Goal: Task Accomplishment & Management: Manage account settings

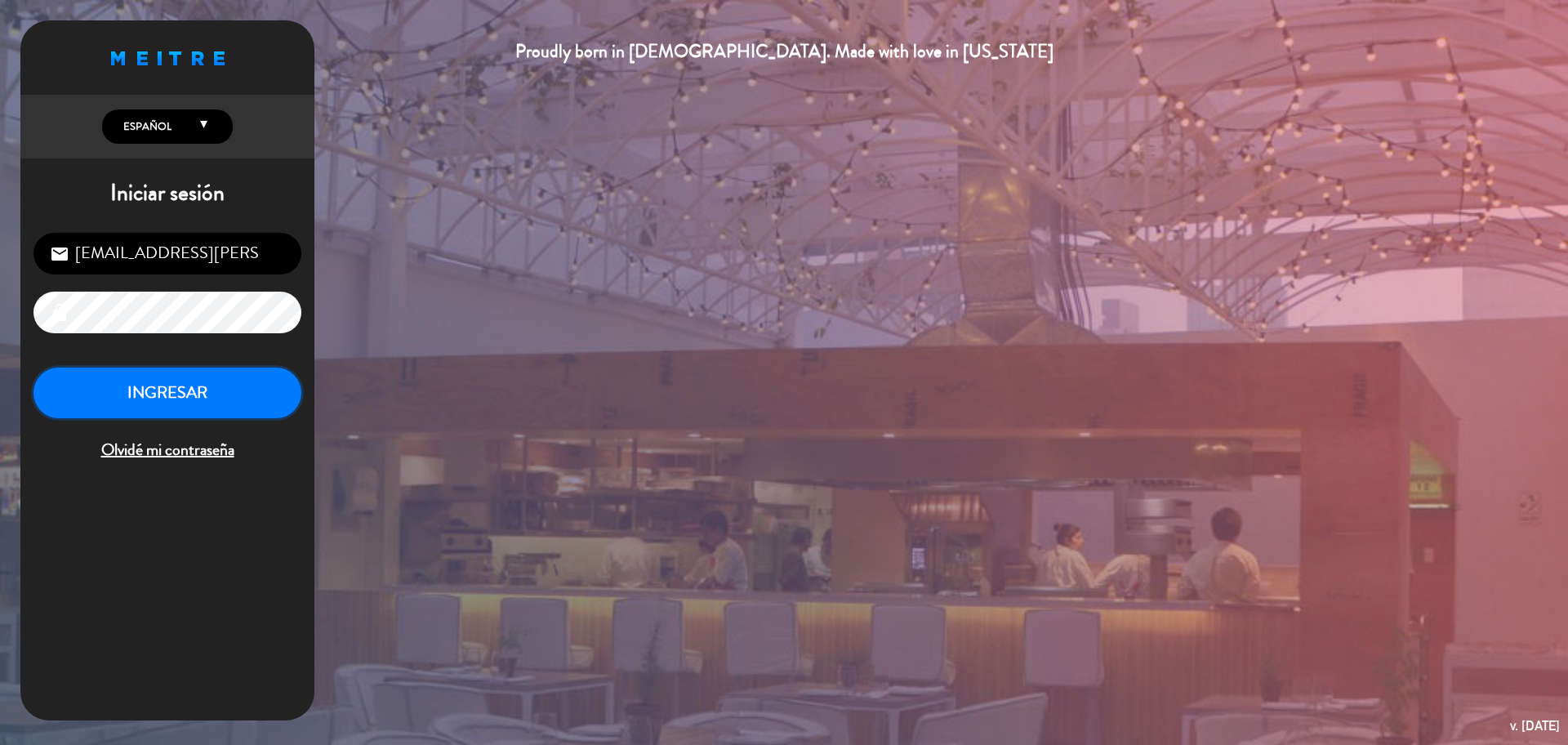
click at [179, 401] on button "INGRESAR" at bounding box center [167, 393] width 268 height 51
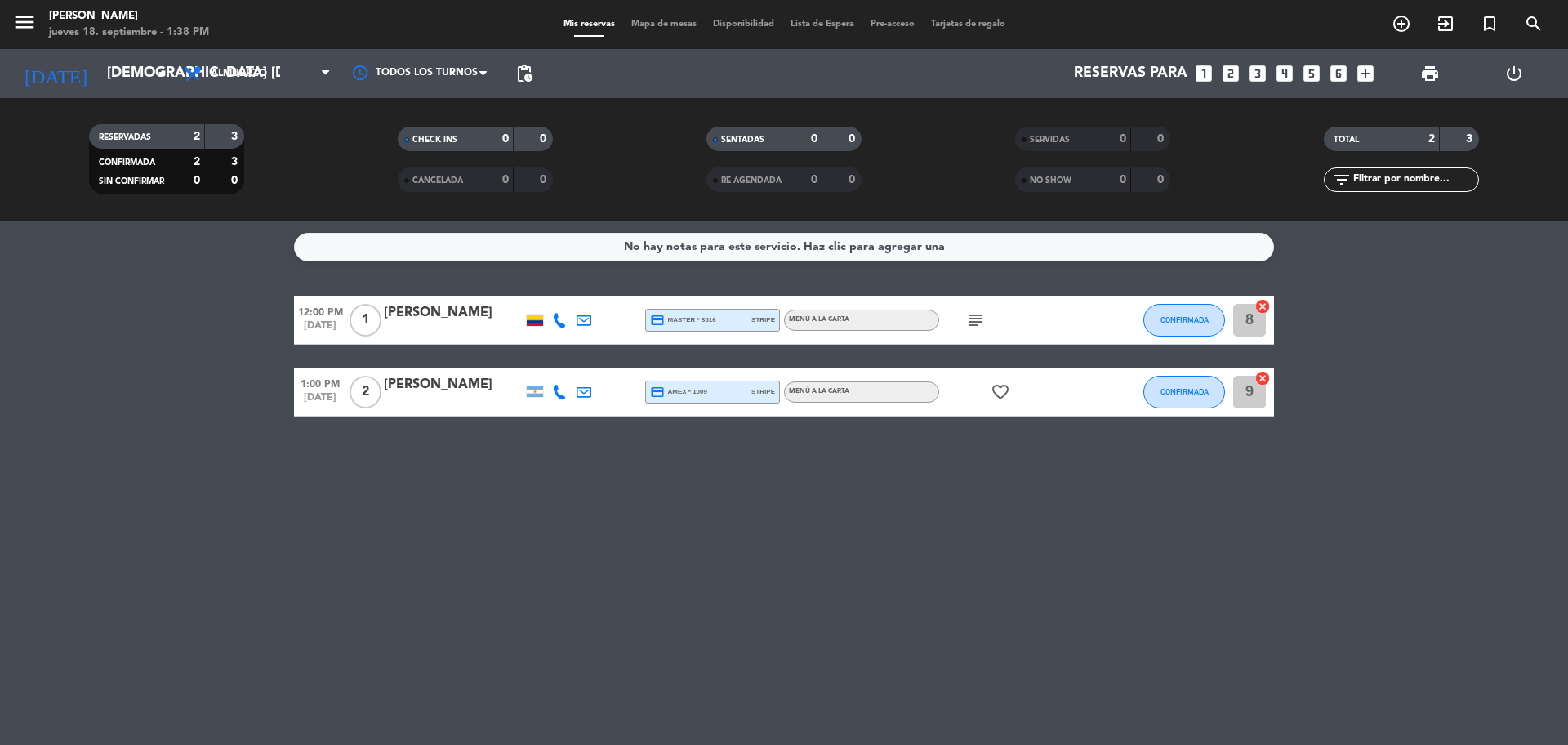
click at [426, 299] on div "12:00 PM [DATE] 1 [PERSON_NAME] credit_card master * 8516 stripe MENÚ A LA CART…" at bounding box center [784, 320] width 980 height 49
click at [425, 318] on div "[PERSON_NAME]" at bounding box center [453, 313] width 139 height 21
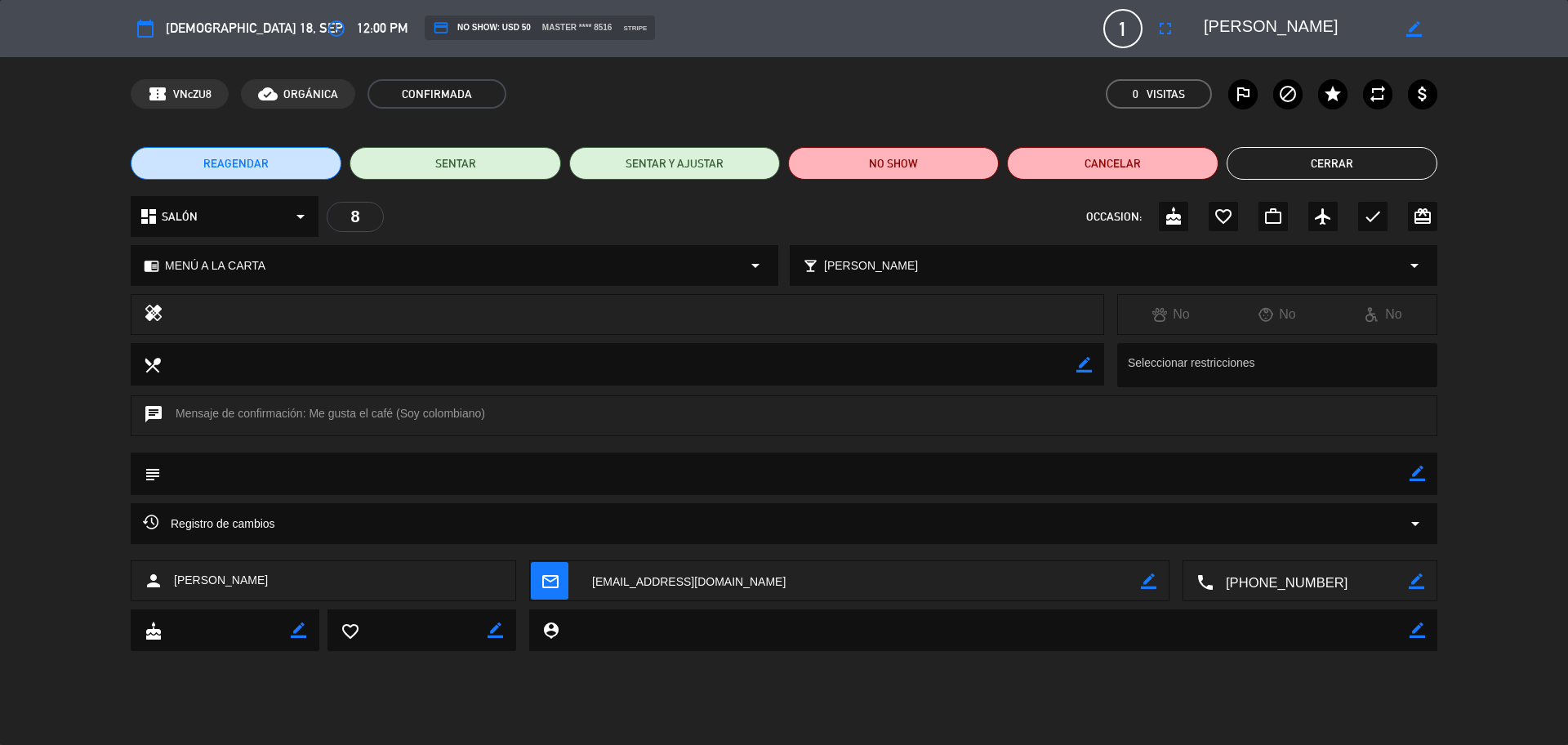
click at [254, 174] on button "REAGENDAR" at bounding box center [236, 163] width 211 height 32
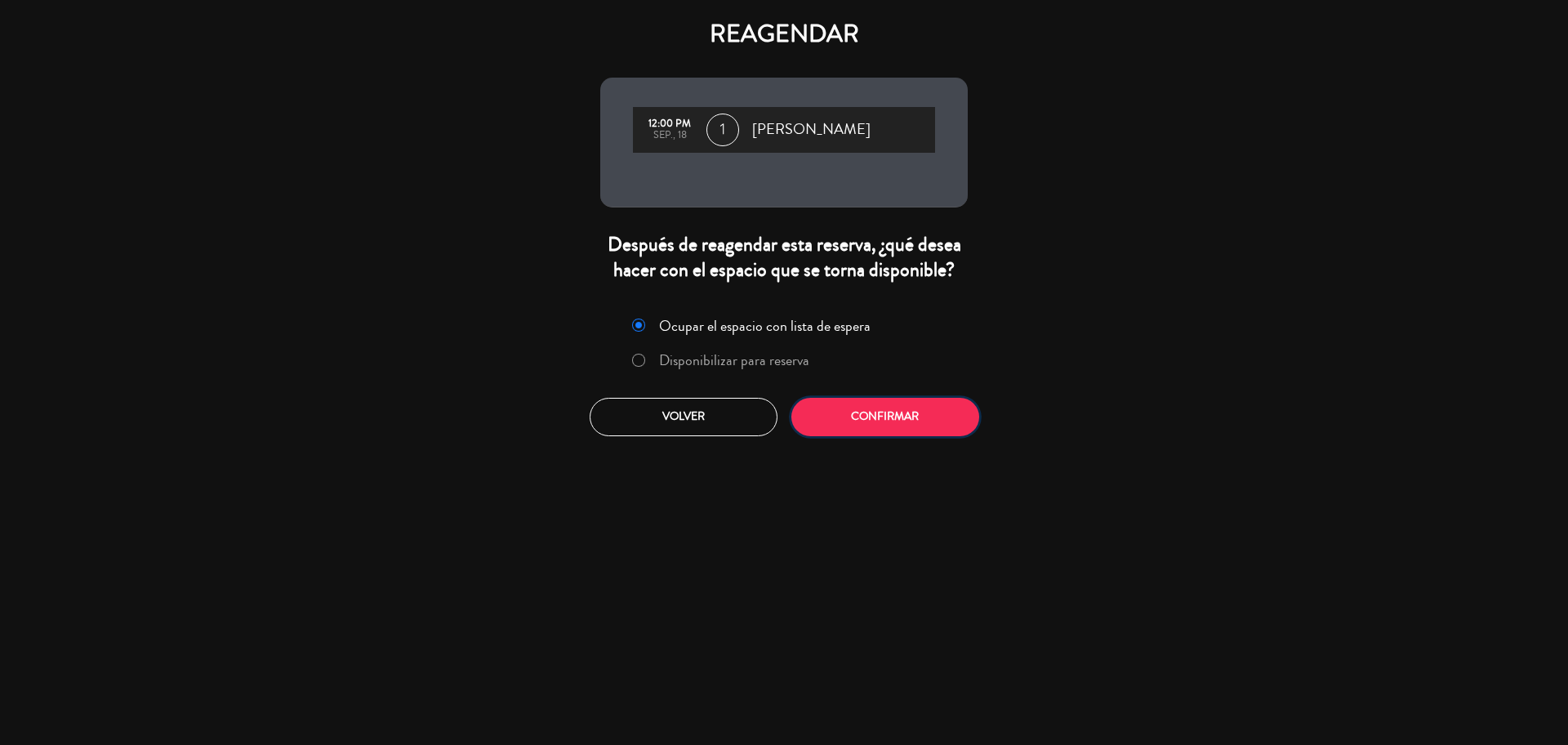
click at [845, 427] on button "Confirmar" at bounding box center [885, 417] width 187 height 38
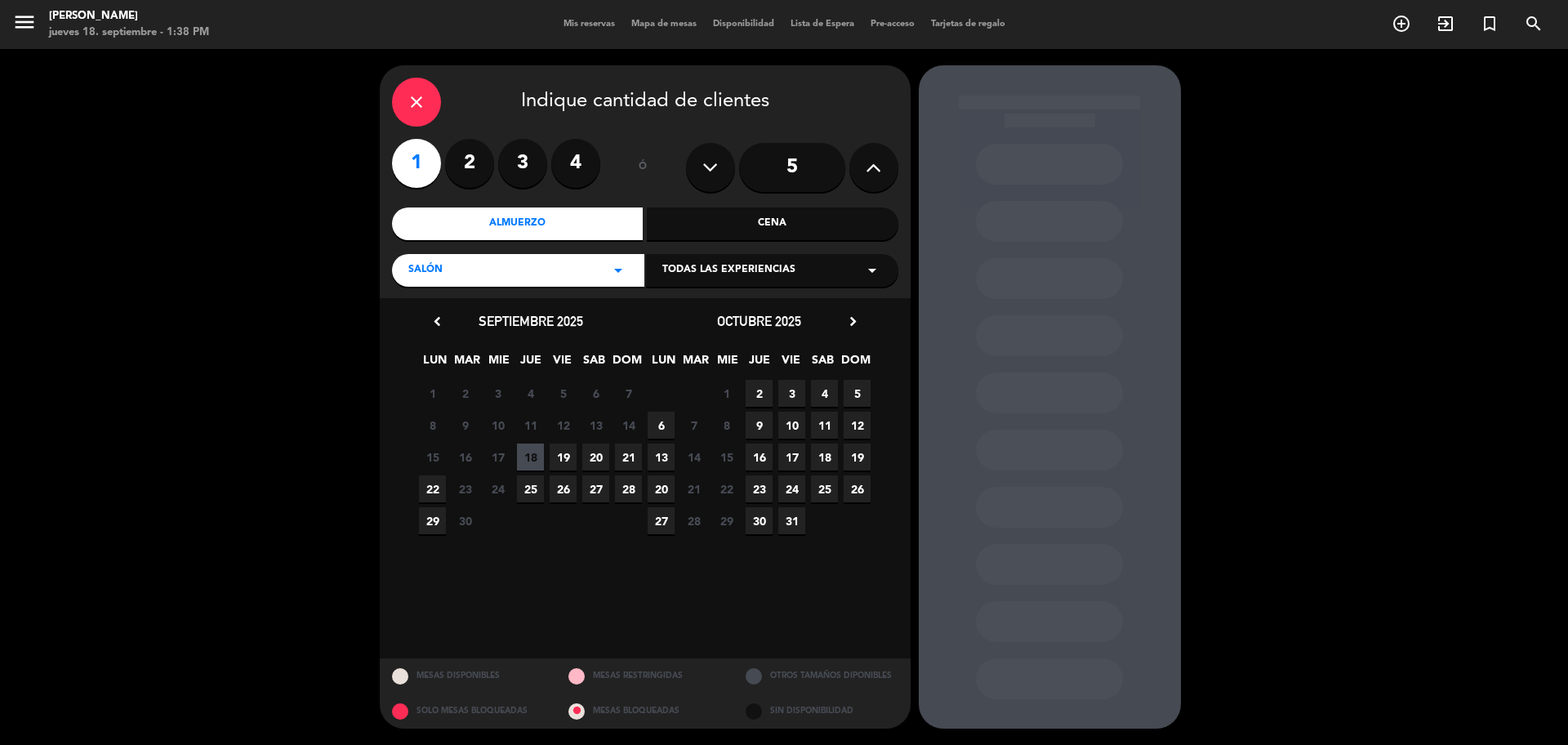
click at [572, 460] on span "19" at bounding box center [562, 457] width 27 height 27
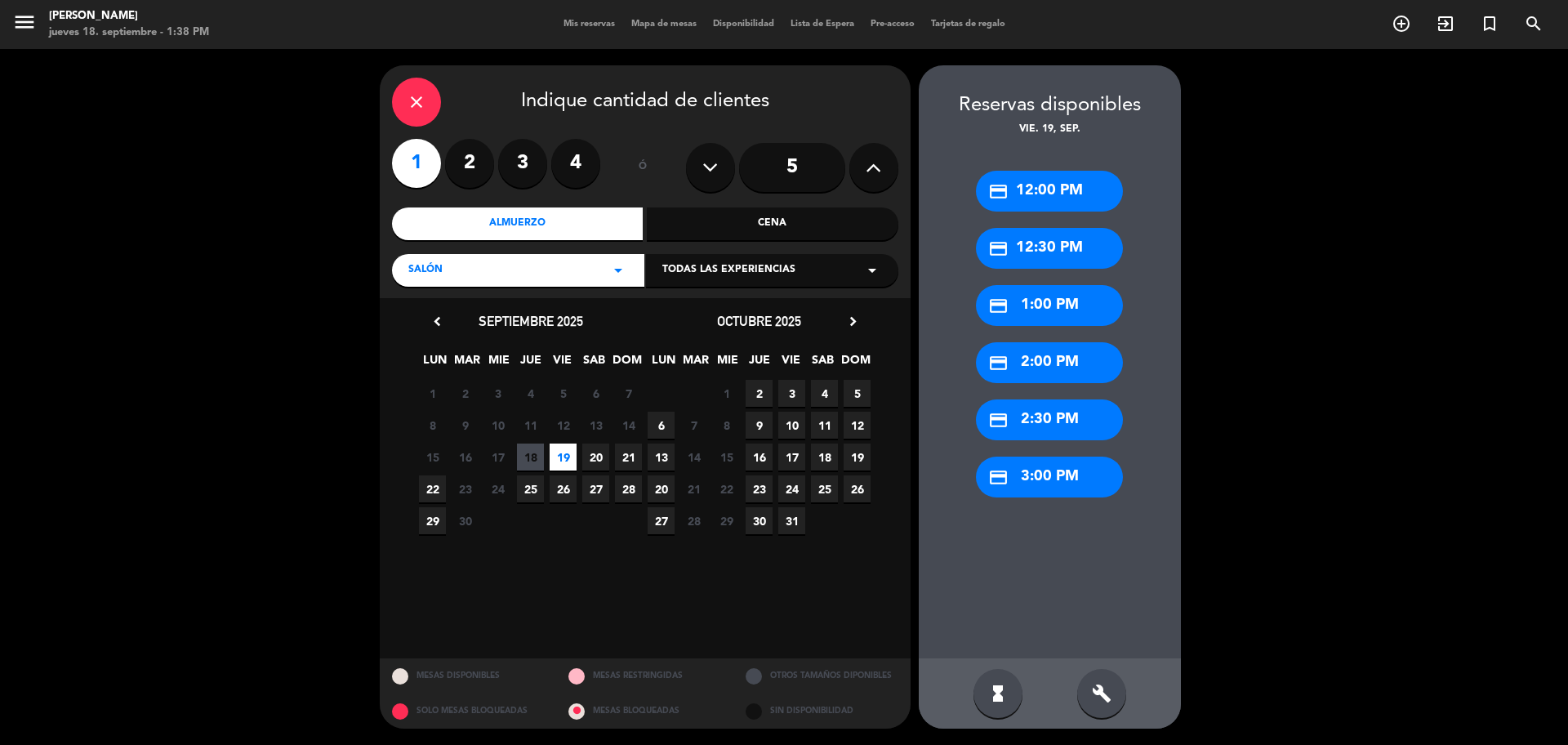
click at [1038, 198] on div "credit_card 12:00 PM" at bounding box center [1049, 191] width 147 height 41
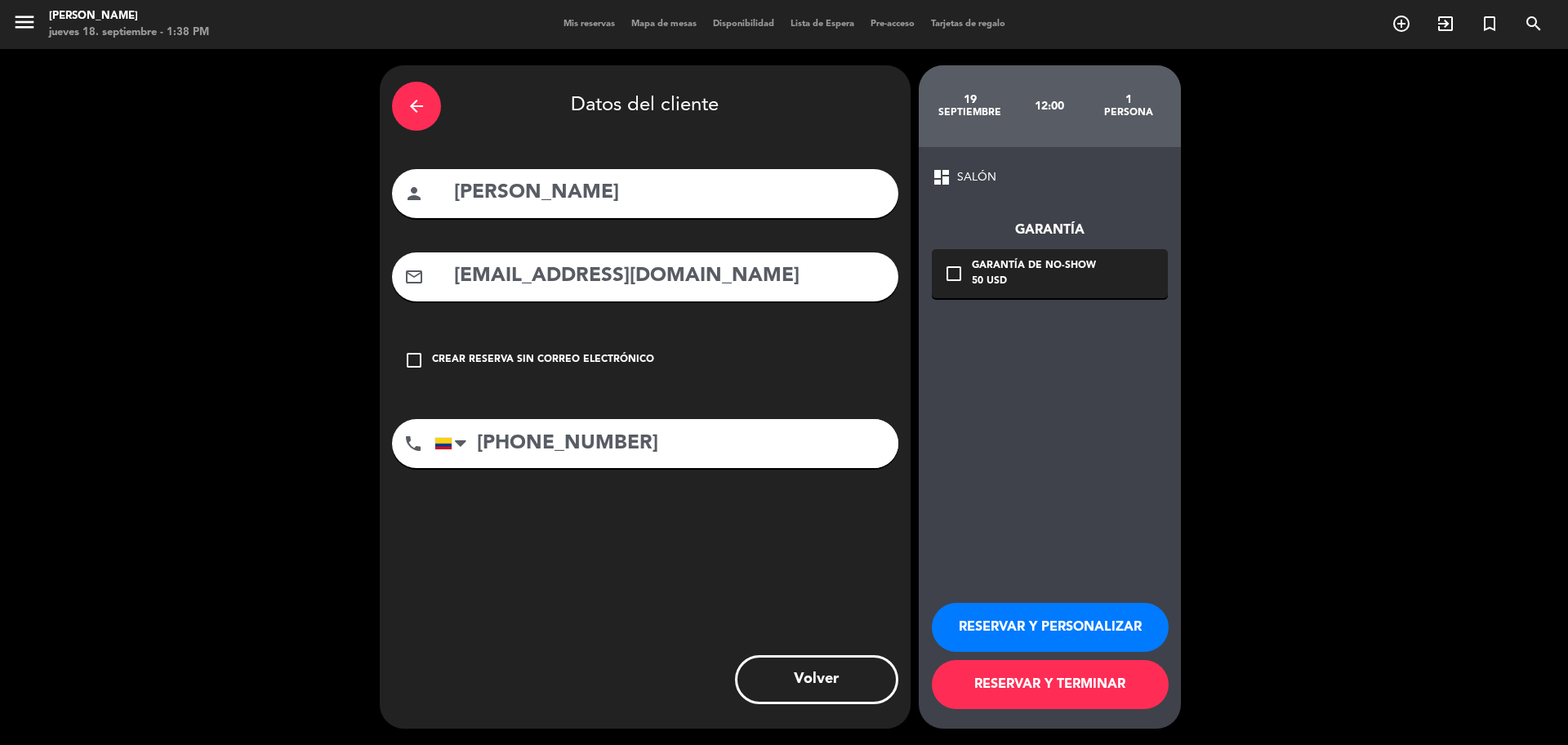
click at [1023, 685] on button "RESERVAR Y TERMINAR" at bounding box center [1051, 685] width 237 height 49
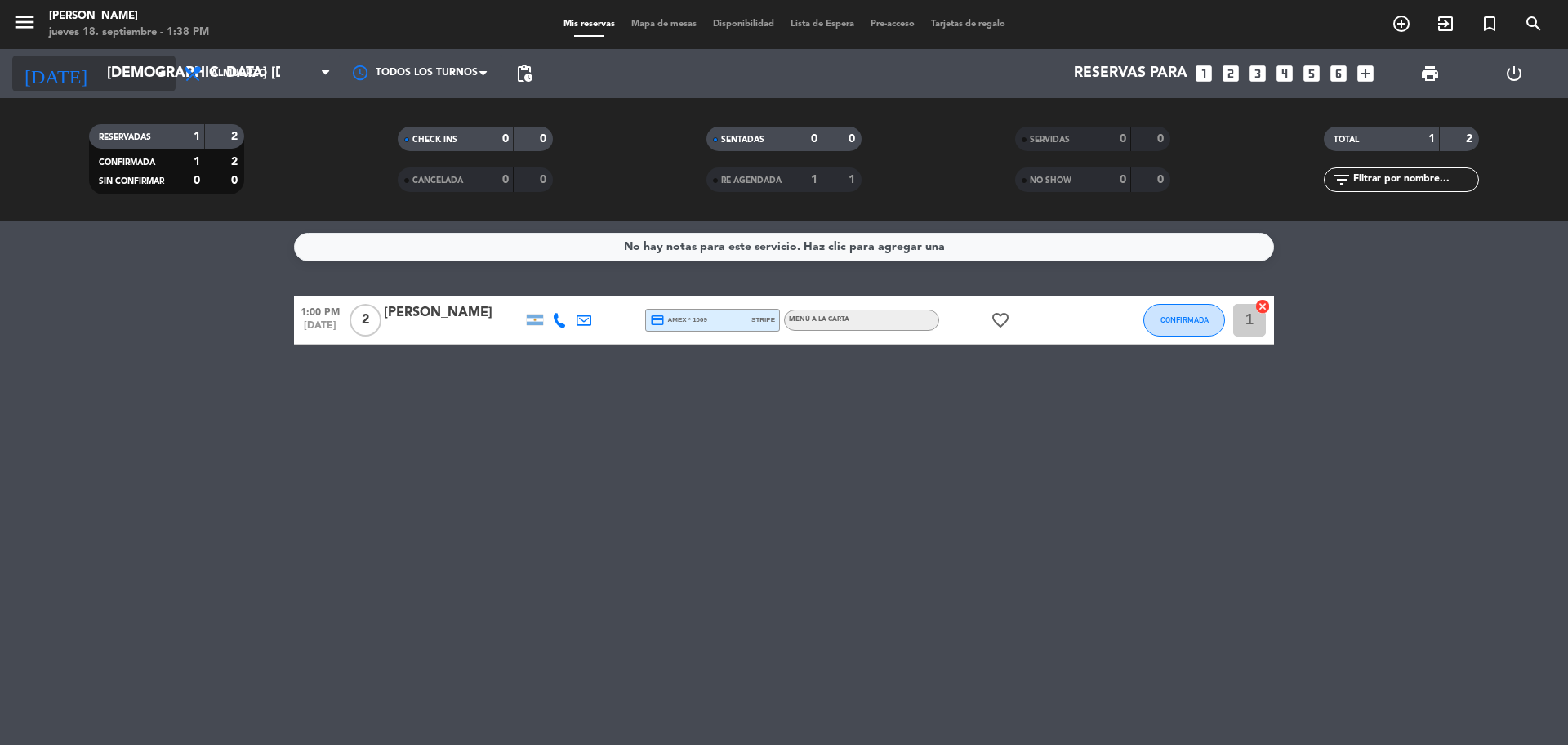
click at [132, 73] on input "[DEMOGRAPHIC_DATA] [DATE]" at bounding box center [193, 73] width 189 height 32
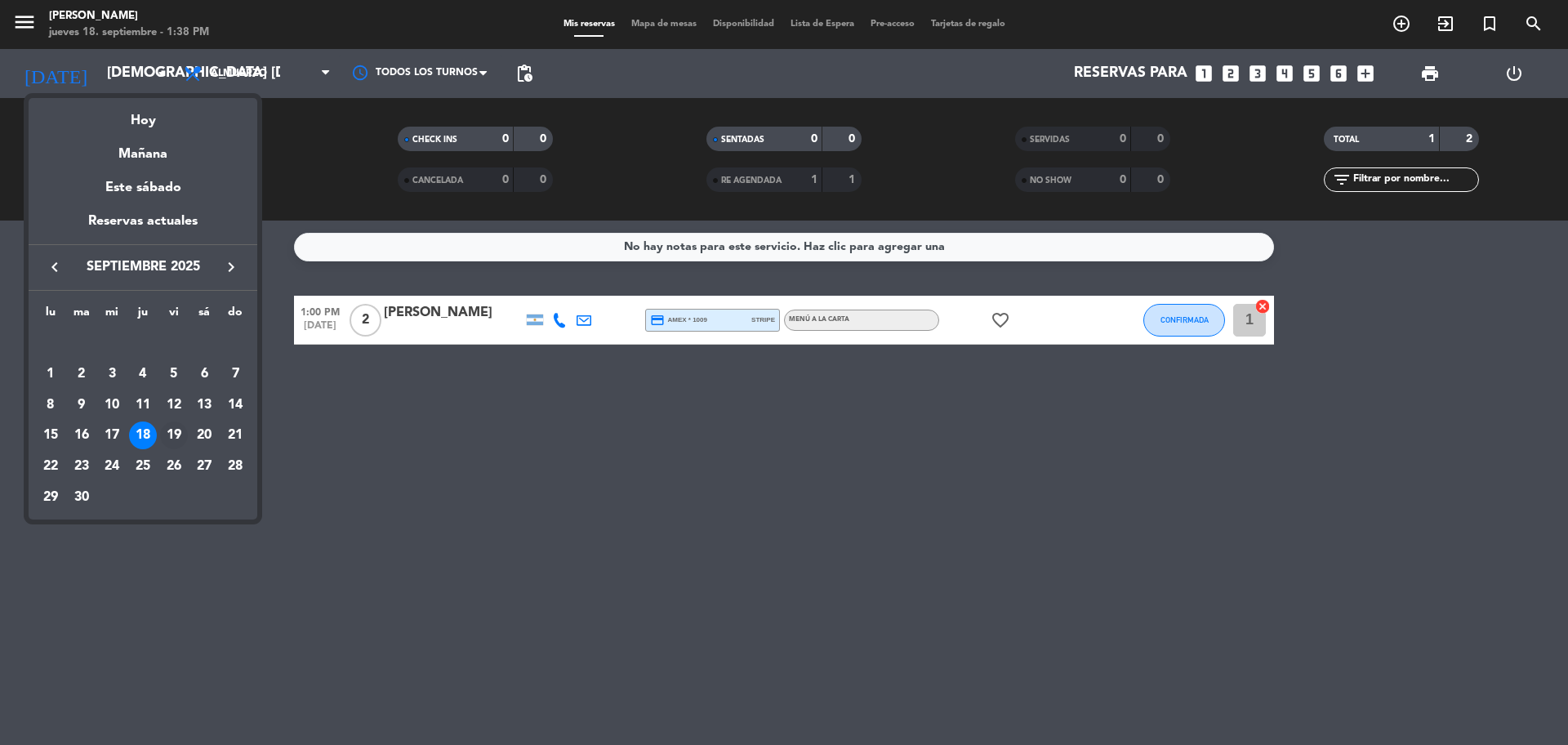
click at [177, 442] on div "19" at bounding box center [174, 435] width 28 height 28
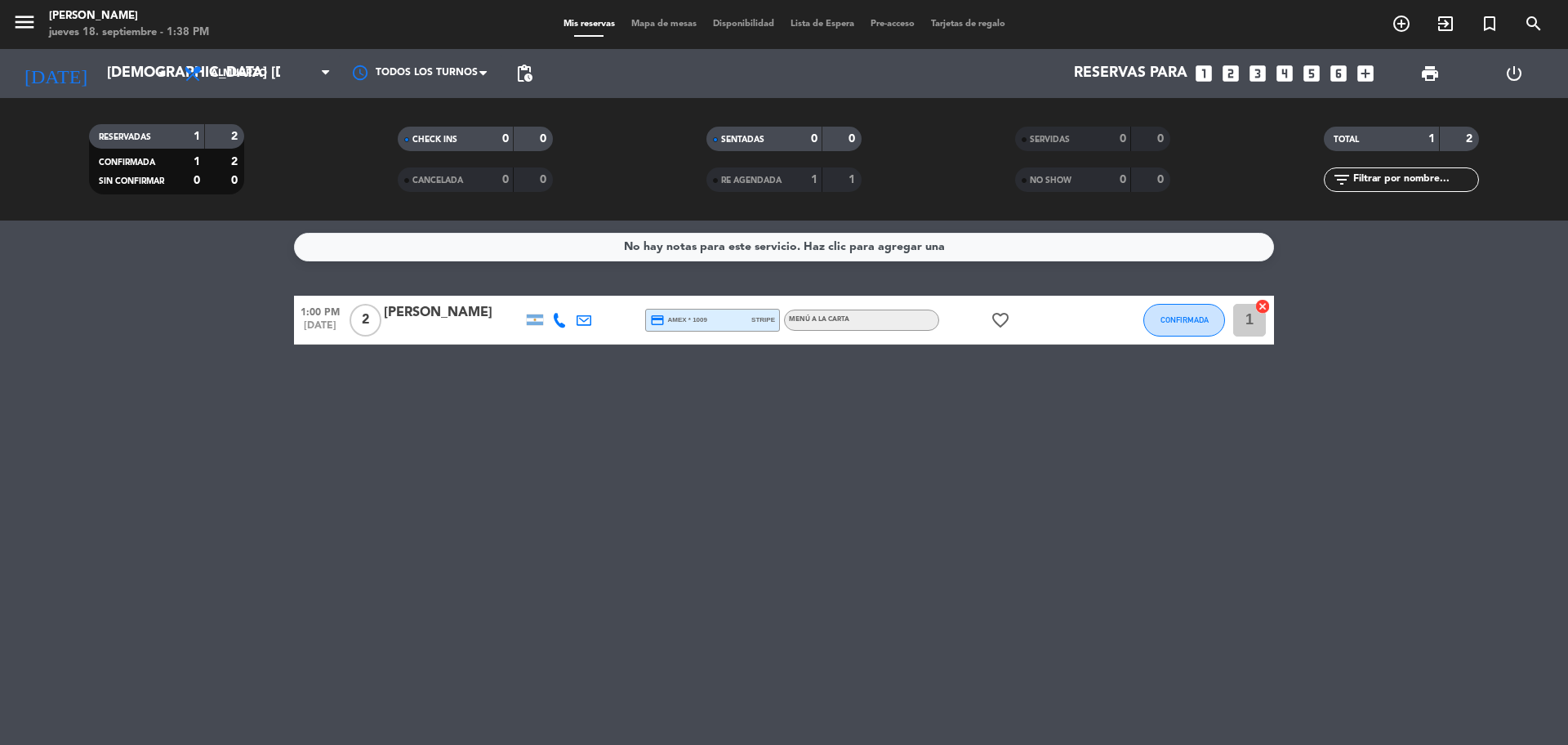
type input "vie. [DATE]"
